Goal: Task Accomplishment & Management: Complete application form

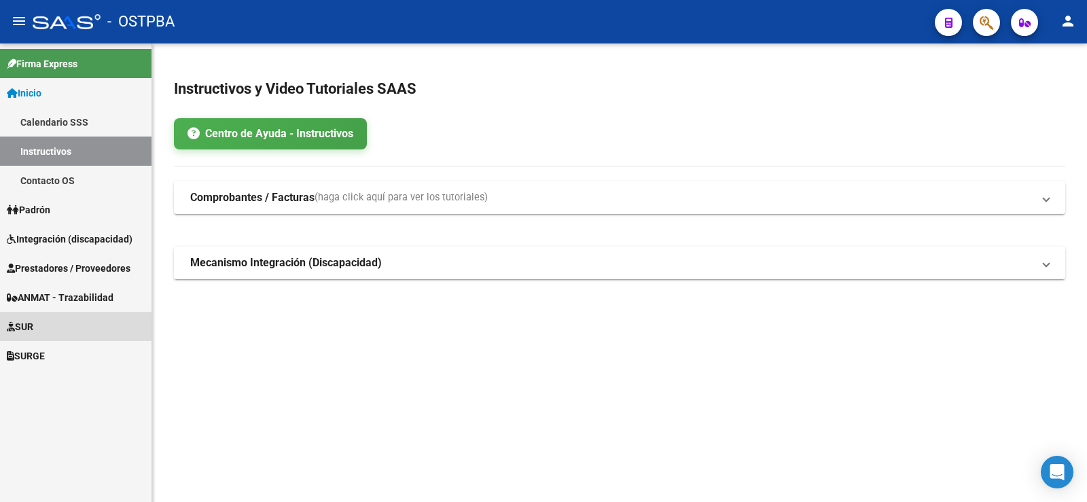
click at [46, 330] on link "SUR" at bounding box center [75, 326] width 151 height 29
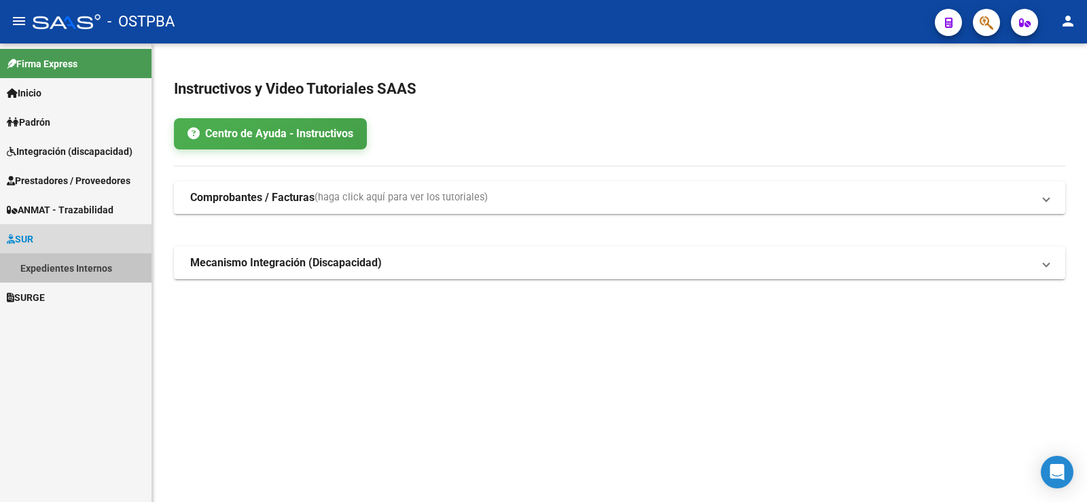
click at [54, 266] on link "Expedientes Internos" at bounding box center [75, 267] width 151 height 29
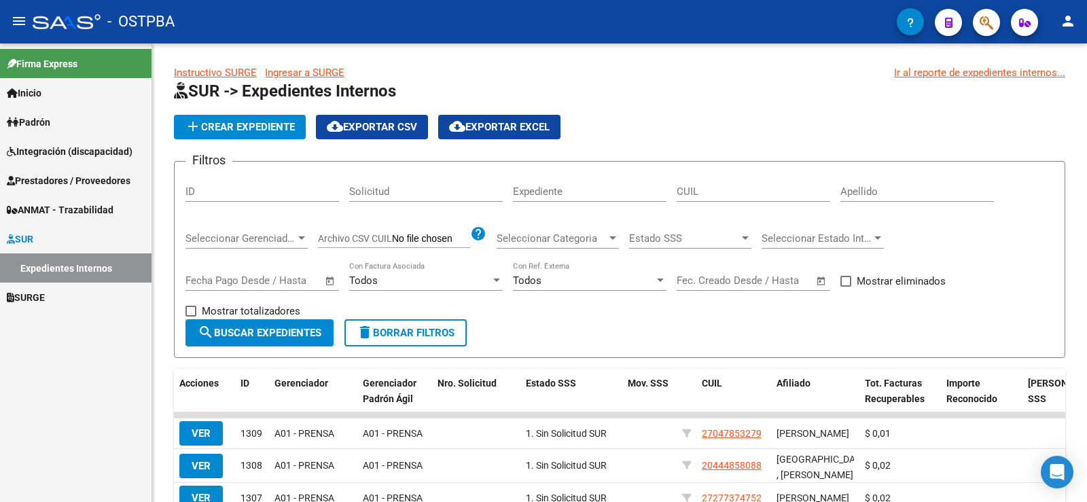
click at [890, 187] on input "Apellido" at bounding box center [916, 191] width 153 height 12
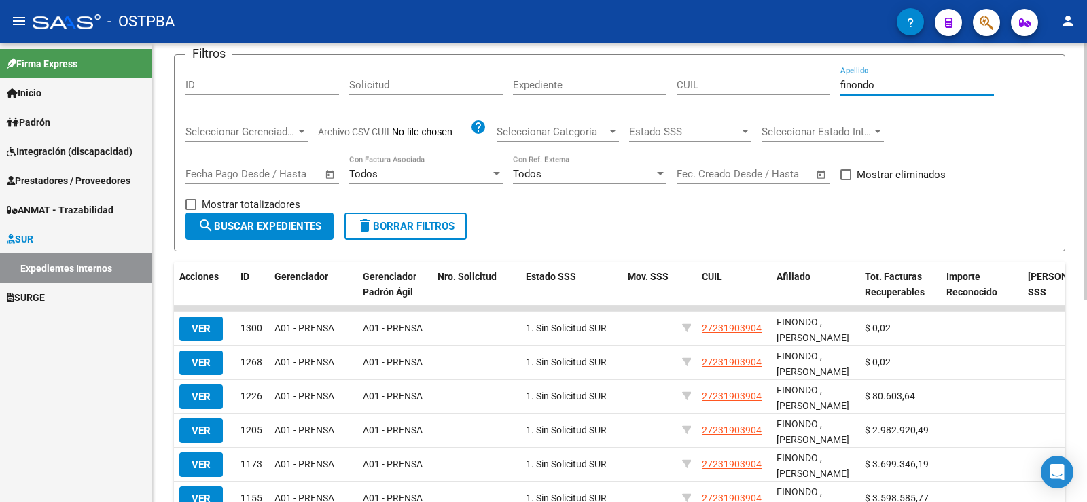
scroll to position [136, 0]
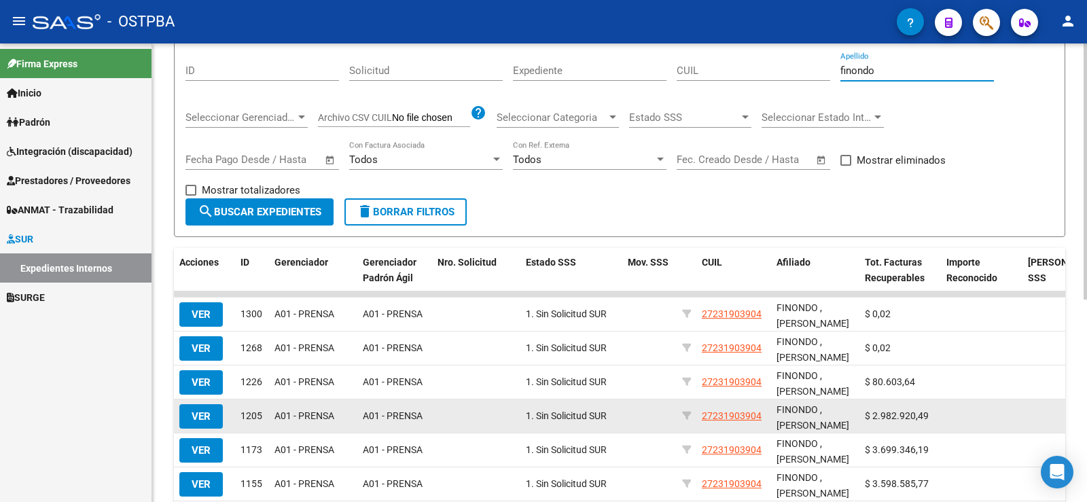
type input "finondo"
click at [208, 414] on span "VER" at bounding box center [201, 416] width 19 height 12
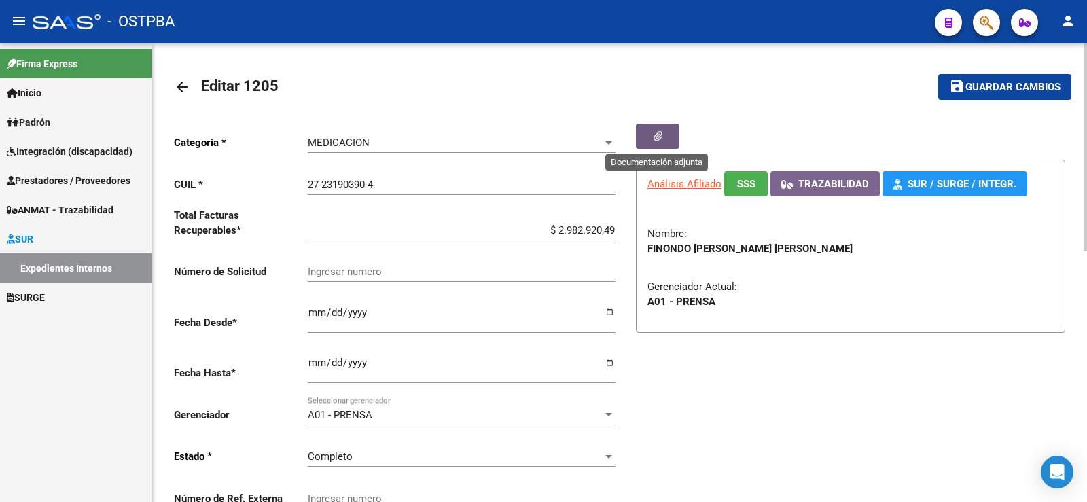
click at [661, 131] on icon "button" at bounding box center [657, 136] width 9 height 10
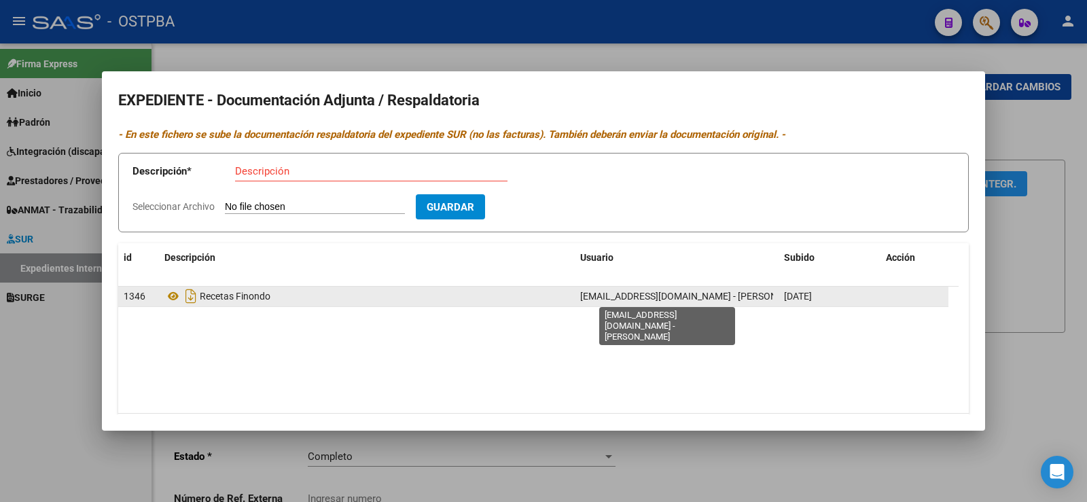
click at [602, 293] on span "[EMAIL_ADDRESS][DOMAIN_NAME] - [PERSON_NAME]" at bounding box center [695, 296] width 230 height 11
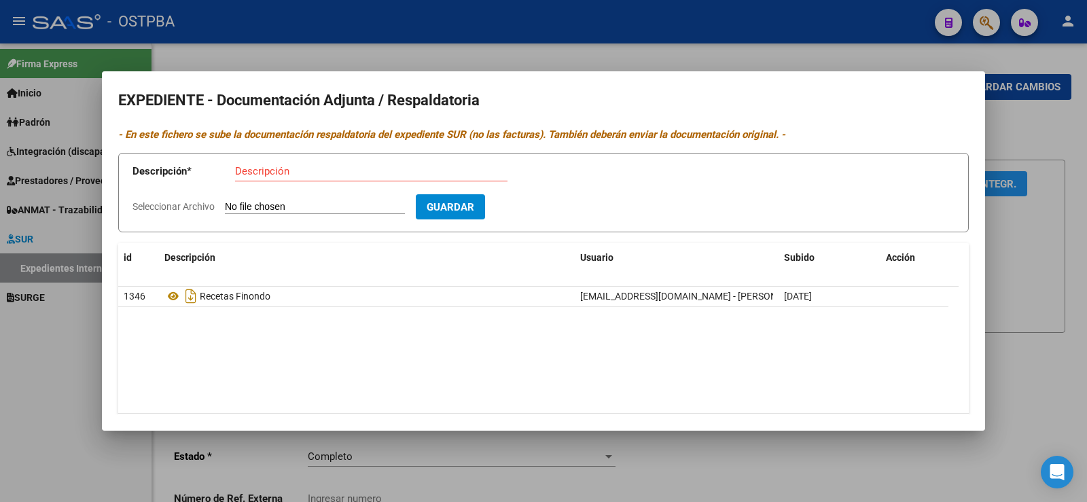
drag, startPoint x: 72, startPoint y: 335, endPoint x: 67, endPoint y: 327, distance: 9.8
click at [70, 333] on div at bounding box center [543, 251] width 1087 height 502
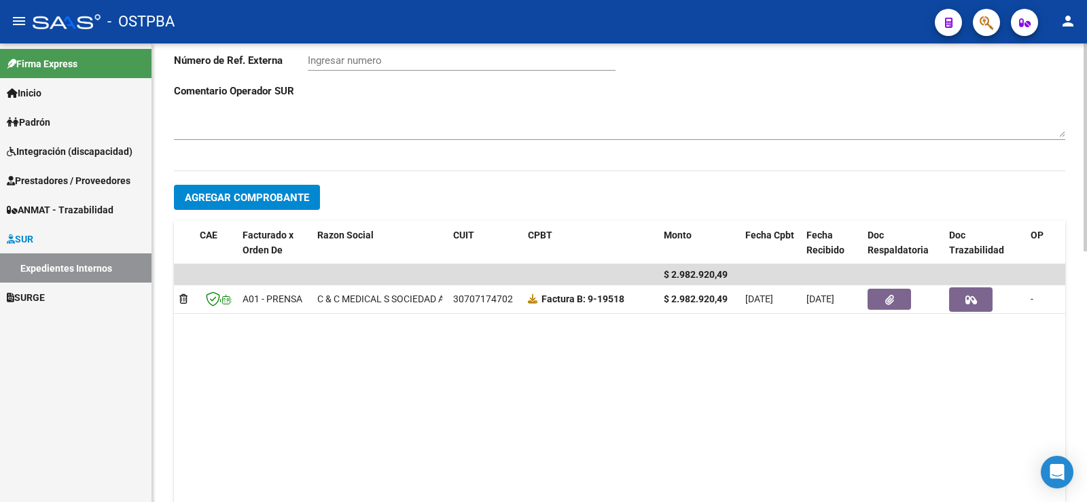
scroll to position [475, 0]
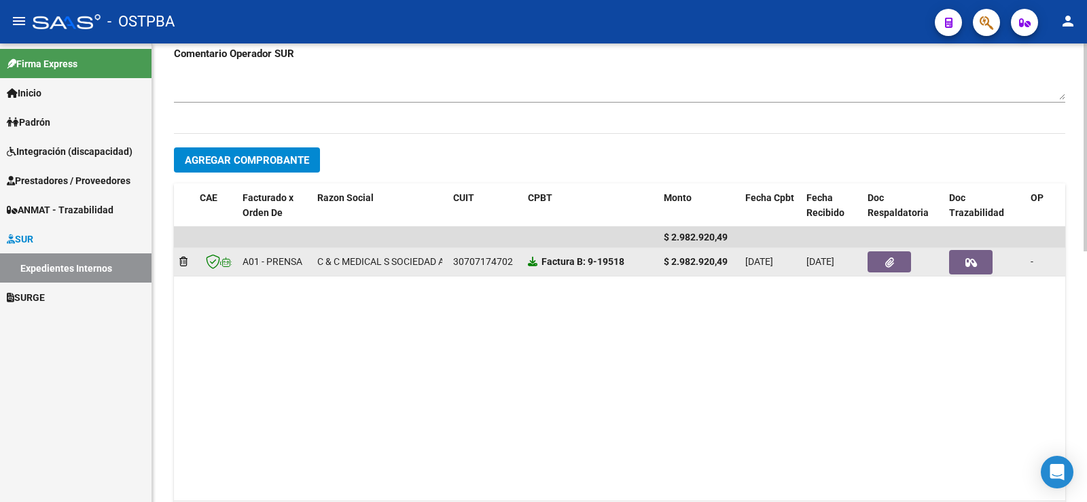
click at [531, 263] on icon at bounding box center [533, 262] width 10 height 10
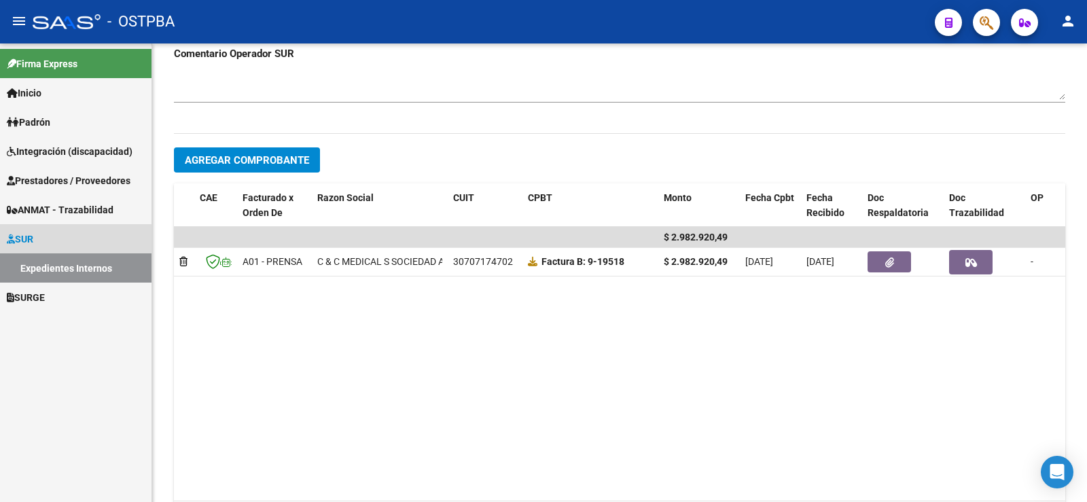
click at [64, 268] on link "Expedientes Internos" at bounding box center [75, 267] width 151 height 29
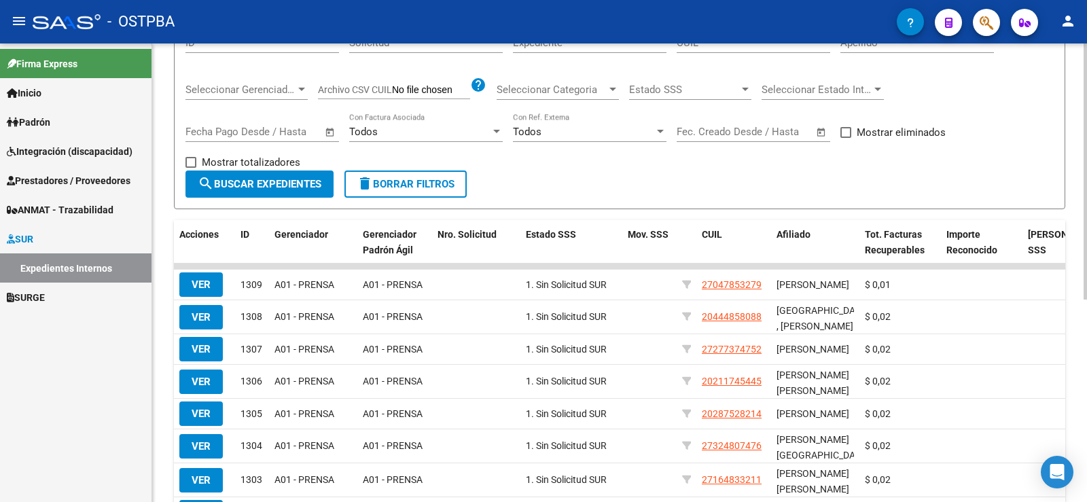
scroll to position [204, 0]
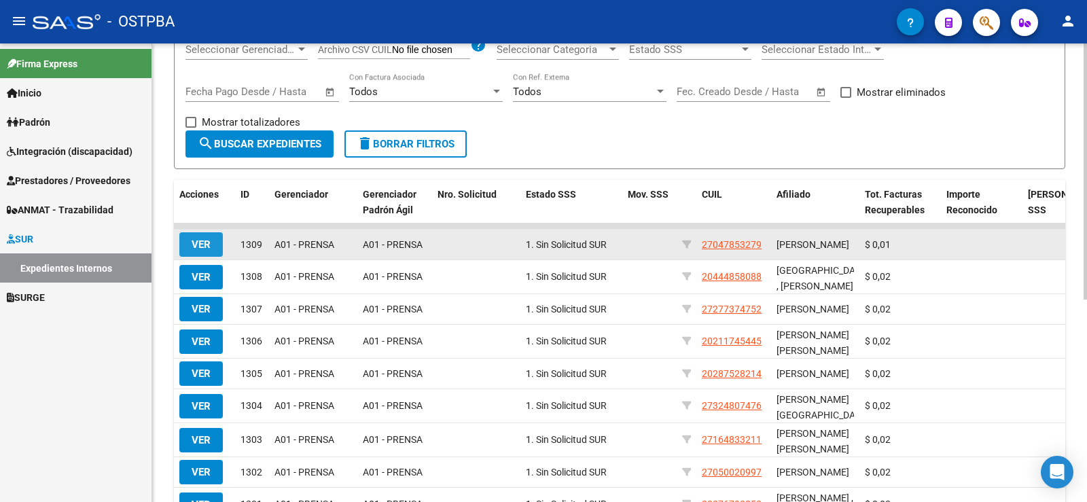
click at [208, 250] on span "VER" at bounding box center [201, 244] width 19 height 12
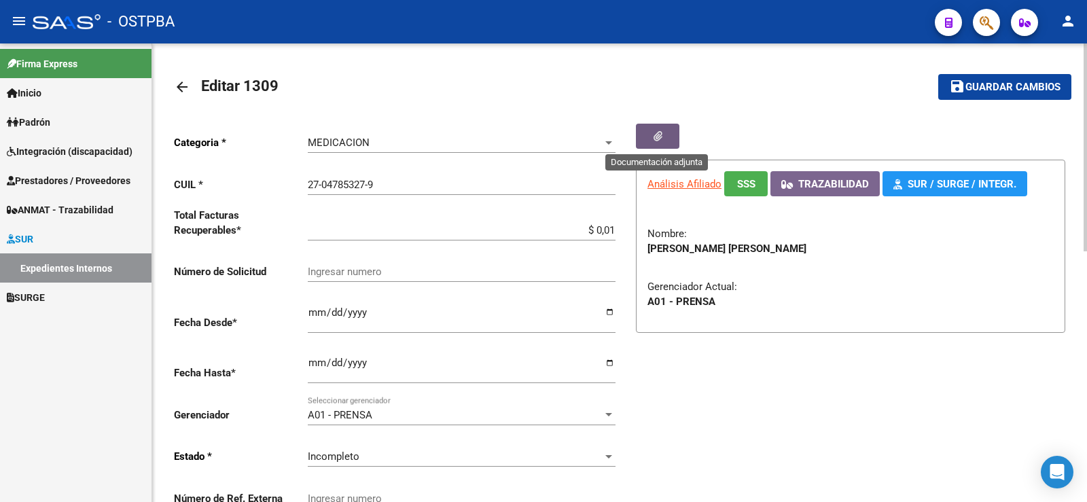
click at [659, 134] on icon "button" at bounding box center [657, 136] width 9 height 10
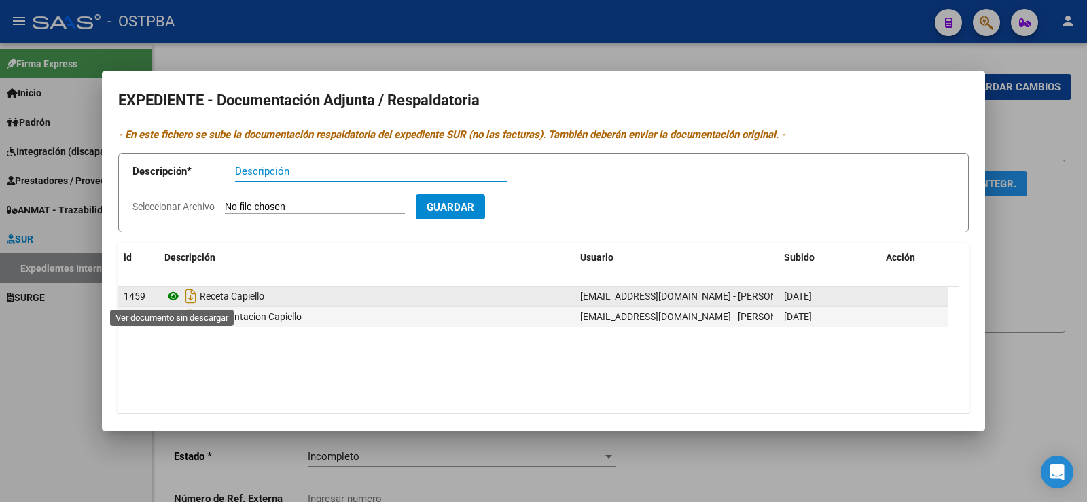
click at [177, 295] on icon at bounding box center [173, 296] width 18 height 16
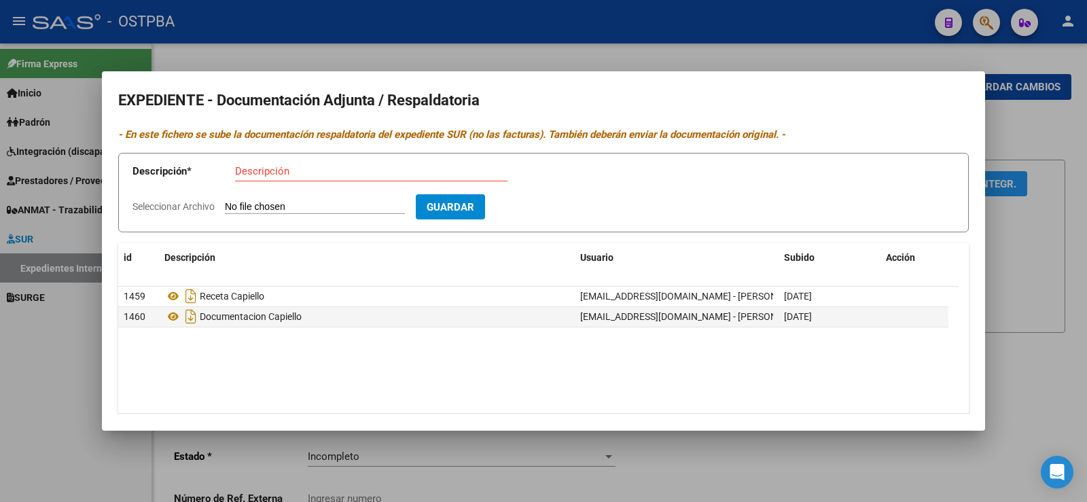
click at [64, 341] on div at bounding box center [543, 251] width 1087 height 502
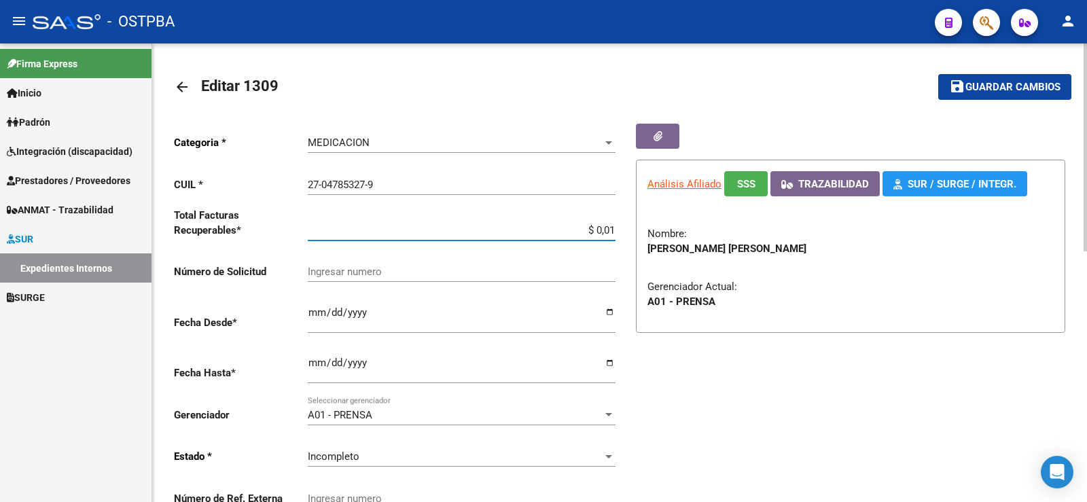
drag, startPoint x: 608, startPoint y: 231, endPoint x: 625, endPoint y: 232, distance: 17.7
click at [625, 232] on div "Categoria * MEDICACION Seleccionar categoria CUIL * 27-04785327-9 Ingresar CUIL…" at bounding box center [619, 323] width 891 height 398
type input "$ 0,02"
click at [991, 84] on span "Guardar cambios" at bounding box center [1012, 87] width 95 height 12
